Goal: Task Accomplishment & Management: Manage account settings

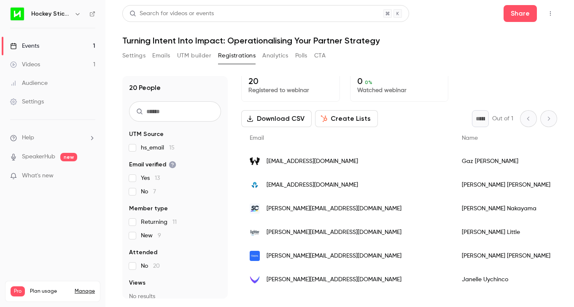
scroll to position [4, 0]
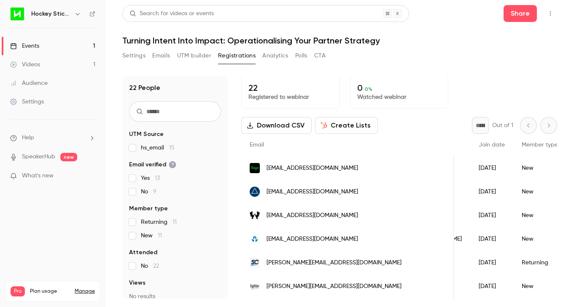
scroll to position [0, 118]
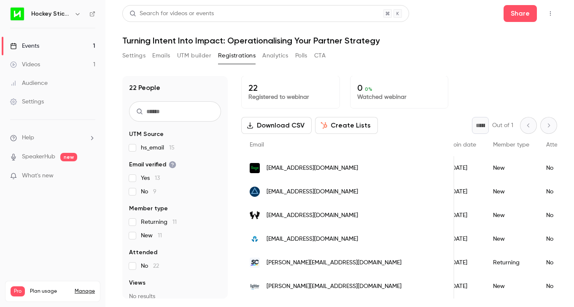
click at [485, 282] on div "New" at bounding box center [511, 286] width 53 height 24
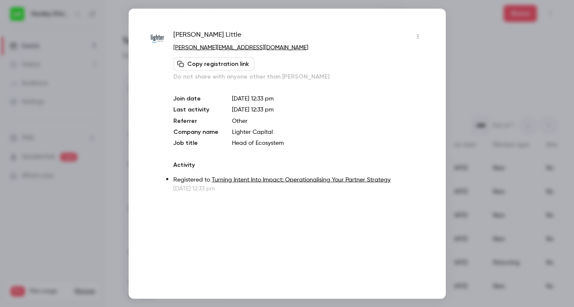
click at [496, 108] on div at bounding box center [287, 153] width 574 height 307
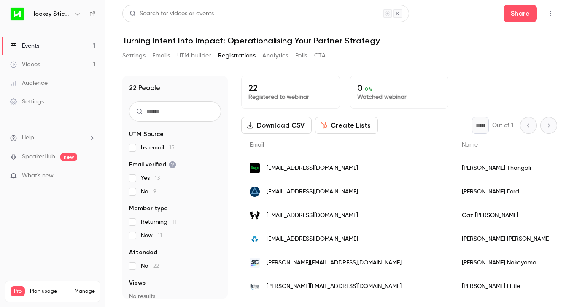
scroll to position [0, 0]
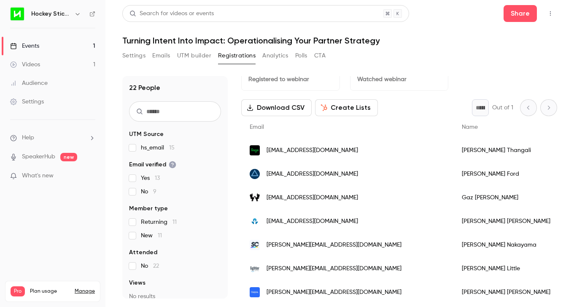
scroll to position [18, 0]
click at [454, 264] on div "Kylie Little" at bounding box center [507, 269] width 106 height 24
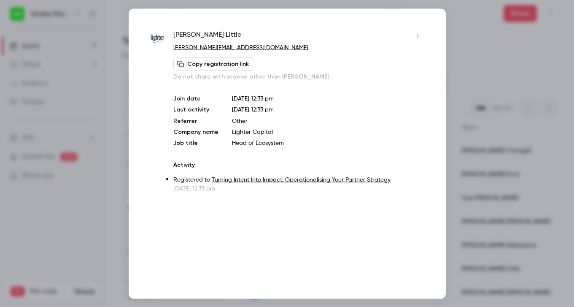
click at [509, 49] on div at bounding box center [287, 153] width 574 height 307
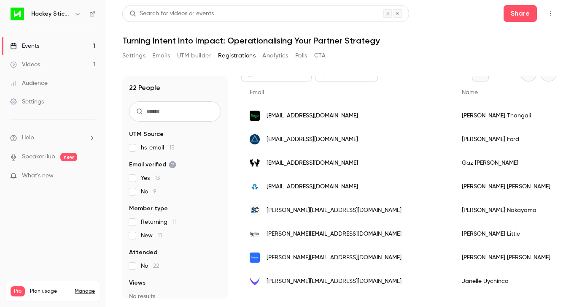
scroll to position [55, 0]
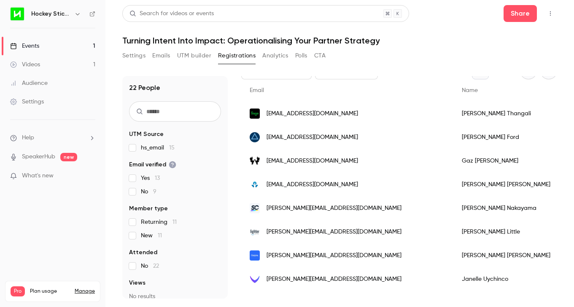
click at [454, 253] on div "Frank Iannelli" at bounding box center [507, 256] width 106 height 24
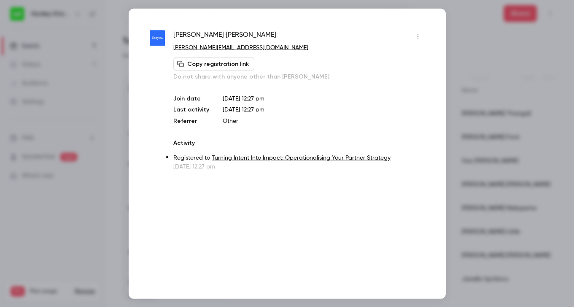
click at [481, 73] on div at bounding box center [287, 153] width 574 height 307
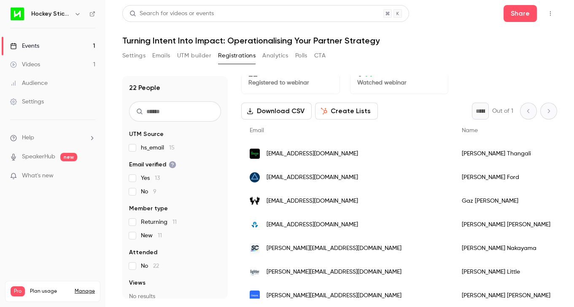
scroll to position [0, 0]
